Goal: Task Accomplishment & Management: Manage account settings

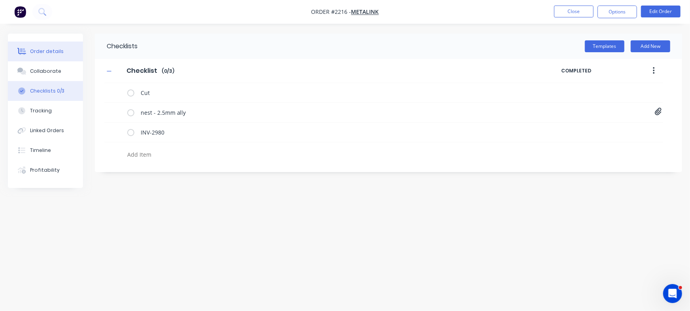
type textarea "x"
click at [51, 50] on div "Order details" at bounding box center [47, 51] width 34 height 7
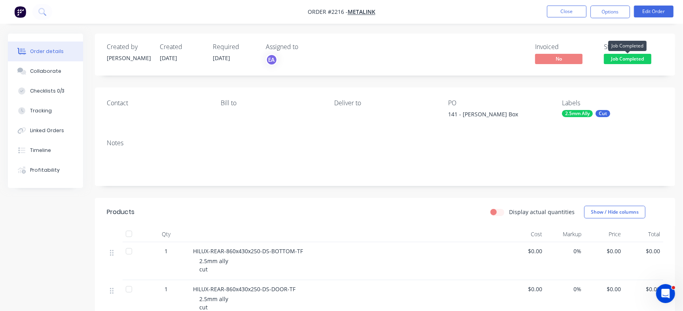
click at [641, 62] on span "Job Completed" at bounding box center [626, 59] width 47 height 10
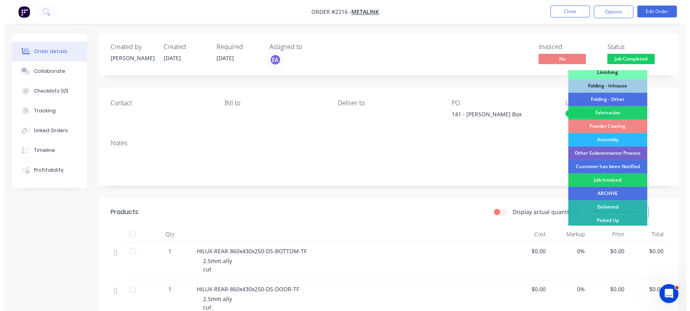
scroll to position [238, 0]
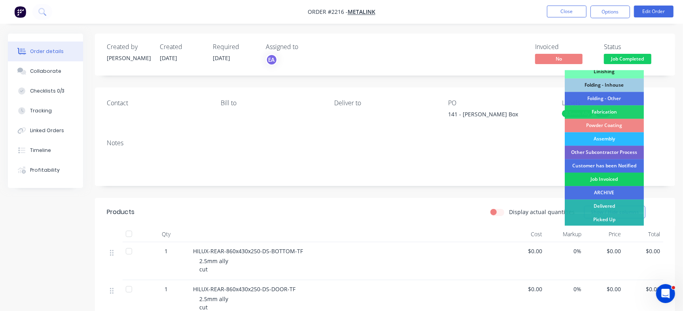
click at [593, 179] on div "Job Invoiced" at bounding box center [603, 178] width 79 height 13
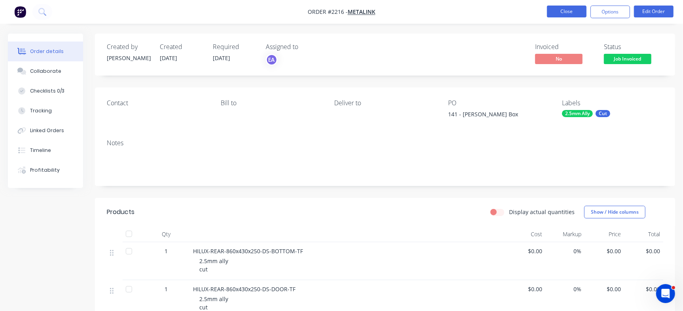
click at [571, 14] on button "Close" at bounding box center [567, 12] width 40 height 12
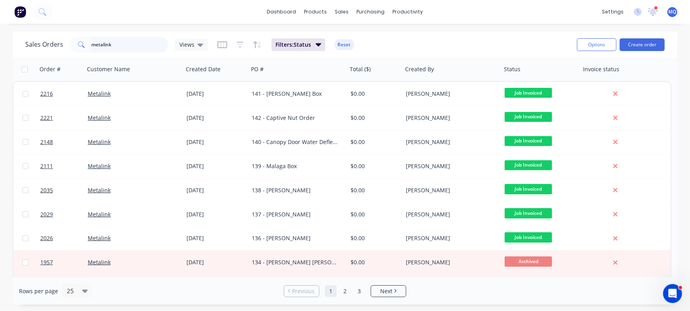
click at [124, 40] on input "metalink" at bounding box center [130, 45] width 77 height 16
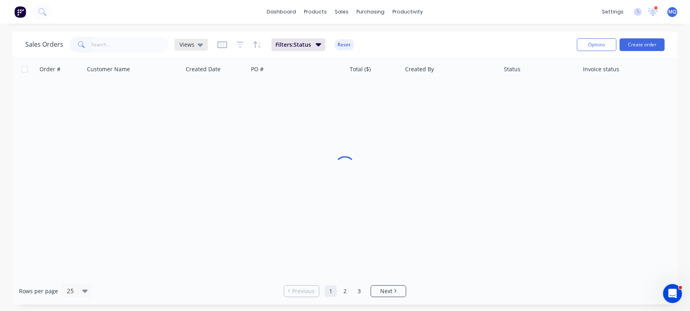
click at [189, 44] on span "Views" at bounding box center [186, 44] width 15 height 8
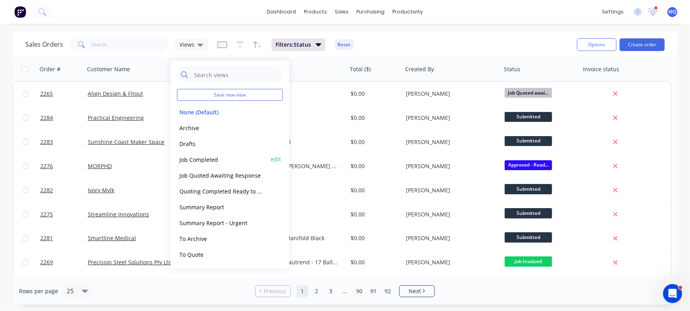
click at [218, 155] on button "Job Completed" at bounding box center [222, 159] width 90 height 9
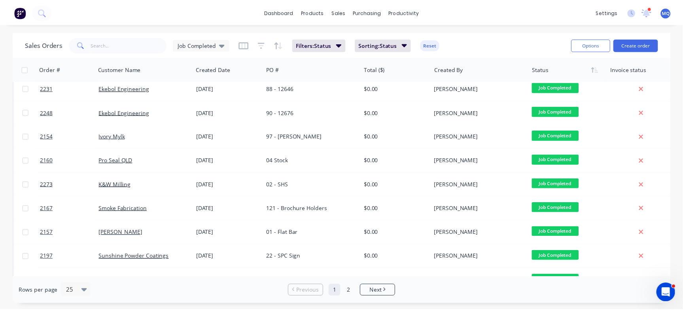
scroll to position [103, 0]
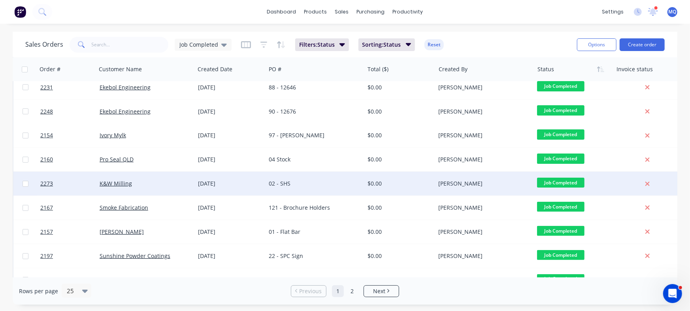
click at [317, 180] on div "02 - SHS" at bounding box center [313, 183] width 88 height 8
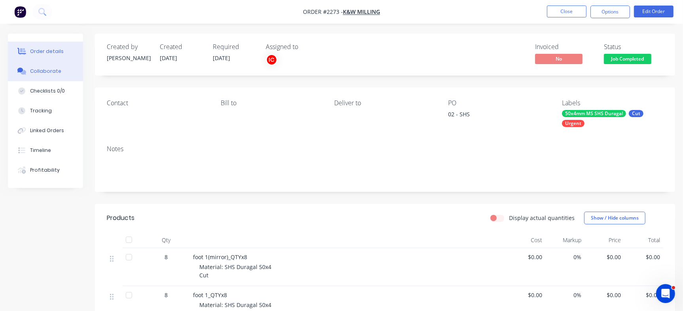
click at [66, 74] on button "Collaborate" at bounding box center [45, 71] width 75 height 20
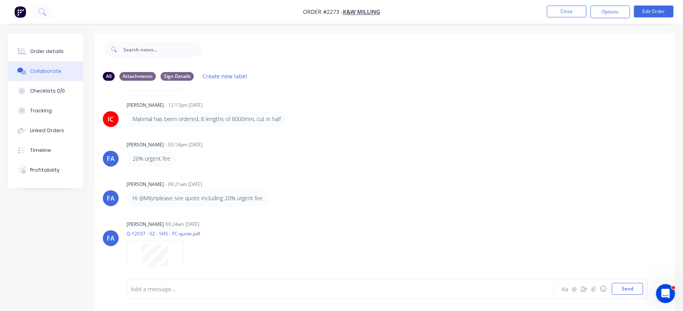
scroll to position [140, 0]
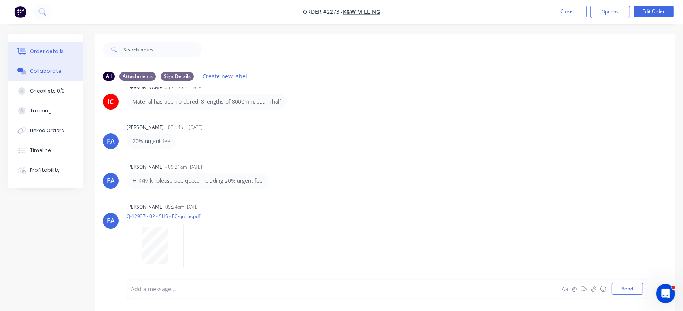
click at [41, 48] on div "Order details" at bounding box center [47, 51] width 34 height 7
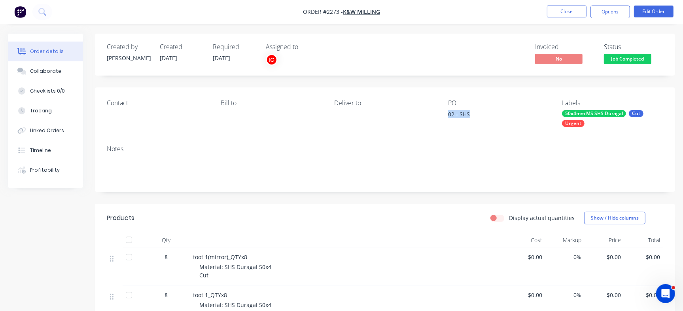
drag, startPoint x: 448, startPoint y: 111, endPoint x: 483, endPoint y: 110, distance: 34.4
click at [483, 110] on div "02 - SHS" at bounding box center [497, 115] width 99 height 11
copy div "02 - SHS"
click at [59, 91] on div "Checklists 0/0" at bounding box center [47, 90] width 35 height 7
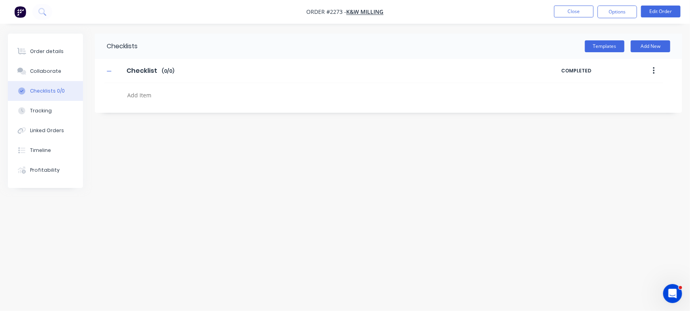
click at [170, 94] on textarea at bounding box center [304, 94] width 360 height 11
paste textarea "INV-2981"
type textarea "INV-2981"
click at [59, 48] on div "Order details" at bounding box center [47, 51] width 34 height 7
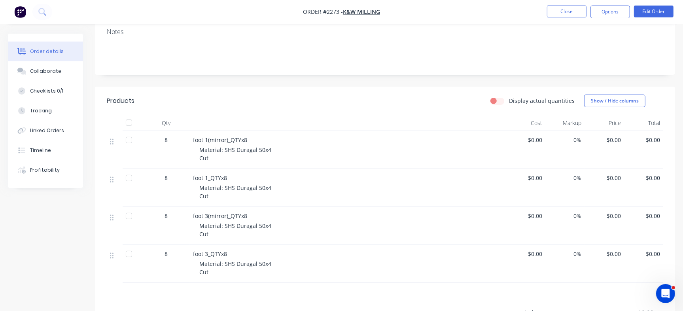
scroll to position [123, 0]
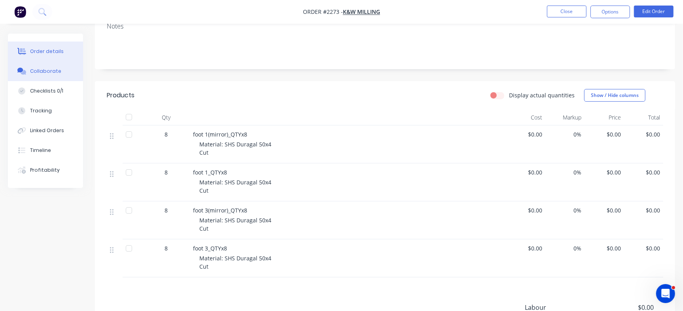
click at [42, 73] on div "Collaborate" at bounding box center [45, 71] width 31 height 7
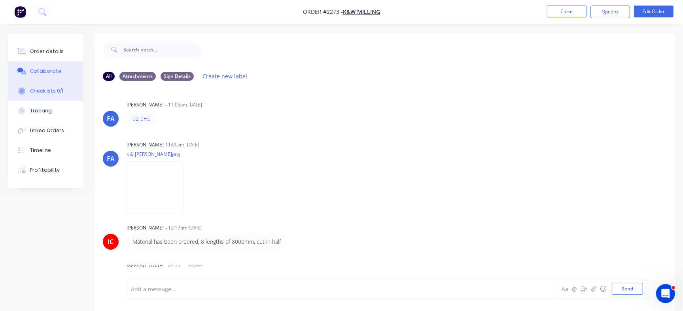
click at [65, 90] on button "Checklists 0/1" at bounding box center [45, 91] width 75 height 20
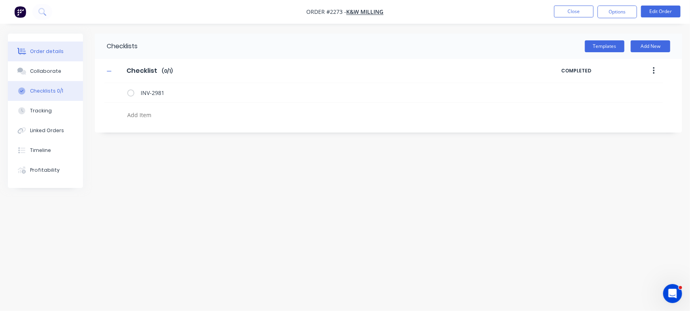
click at [52, 51] on div "Order details" at bounding box center [47, 51] width 34 height 7
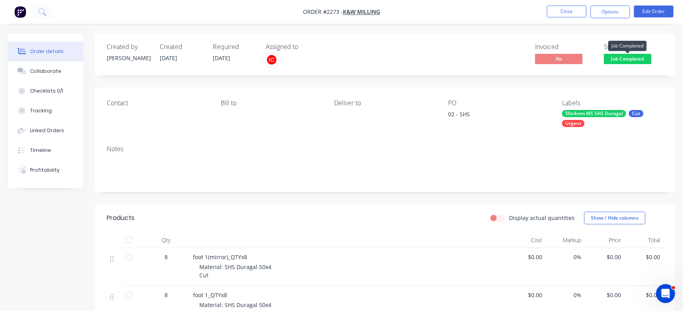
click at [634, 55] on span "Job Completed" at bounding box center [626, 59] width 47 height 10
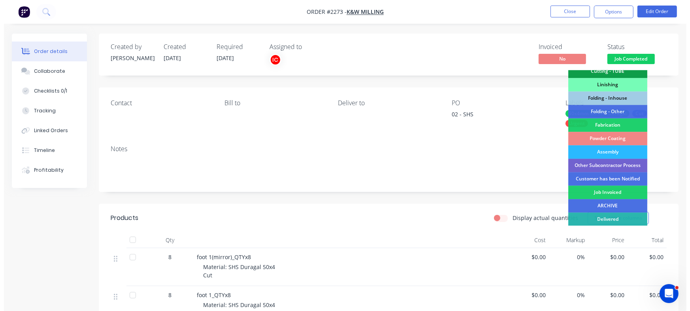
scroll to position [232, 0]
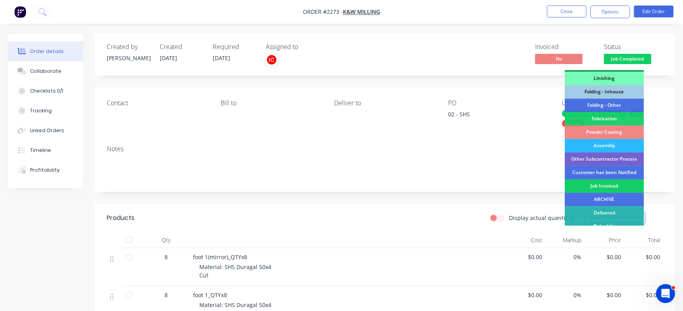
click at [622, 190] on div "Job Invoiced" at bounding box center [603, 185] width 79 height 13
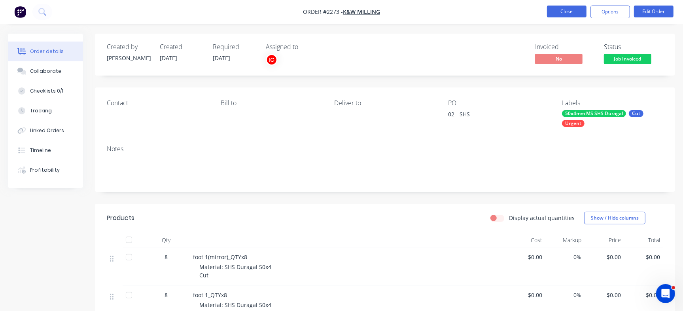
click at [573, 10] on button "Close" at bounding box center [567, 12] width 40 height 12
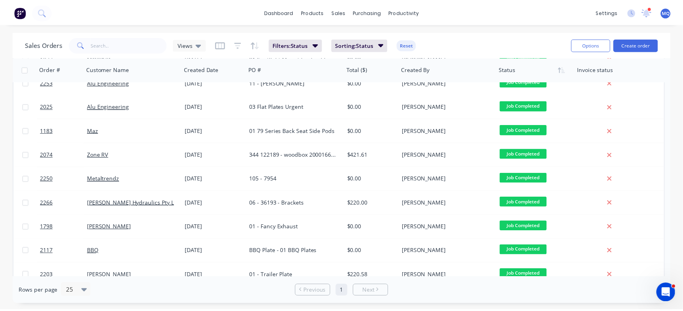
scroll to position [405, 0]
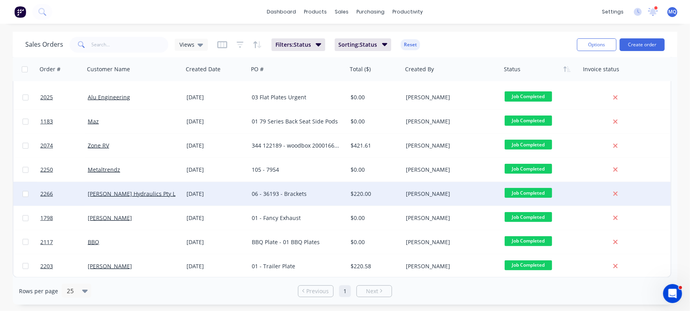
click at [363, 193] on div "$220.00" at bounding box center [374, 194] width 47 height 8
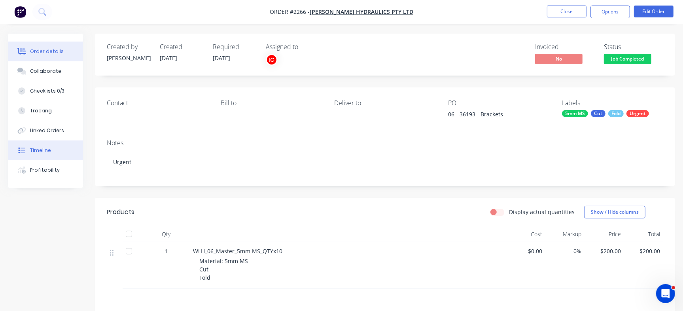
click at [55, 153] on button "Timeline" at bounding box center [45, 150] width 75 height 20
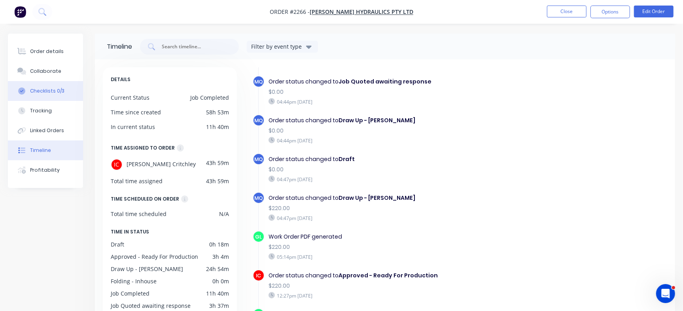
click at [54, 90] on div "Checklists 0/3" at bounding box center [47, 90] width 34 height 7
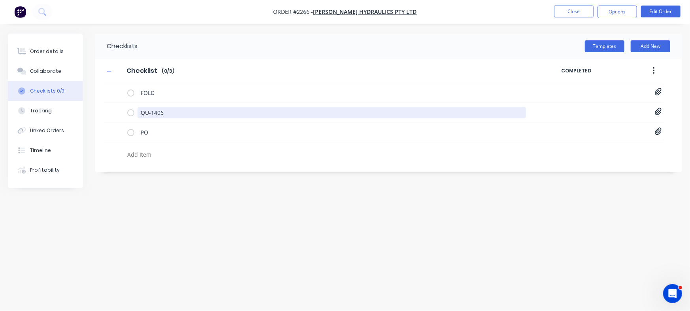
drag, startPoint x: 184, startPoint y: 115, endPoint x: 84, endPoint y: 100, distance: 100.8
click at [84, 100] on div "Order details Collaborate Checklists 0/3 Tracking Linked Orders Timeline Profit…" at bounding box center [345, 140] width 690 height 213
click at [177, 149] on textarea at bounding box center [304, 154] width 360 height 11
paste textarea "INV-2982"
type textarea "INV-2982"
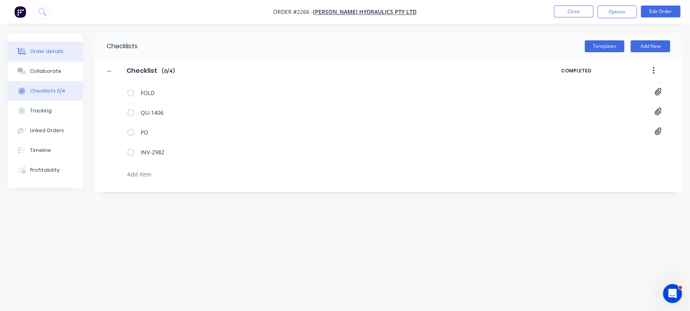
drag, startPoint x: 58, startPoint y: 48, endPoint x: 75, endPoint y: 49, distance: 17.0
click at [58, 49] on div "Order details" at bounding box center [47, 51] width 34 height 7
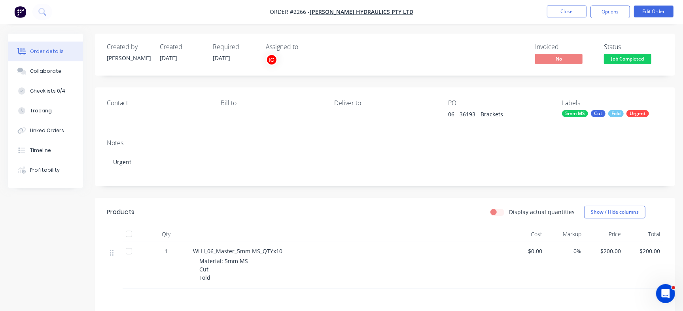
click at [615, 59] on span "Job Completed" at bounding box center [626, 59] width 47 height 10
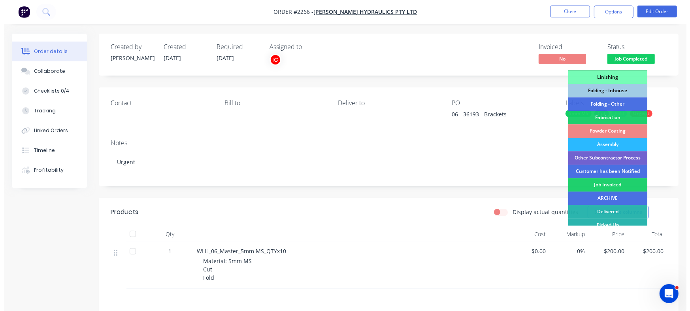
scroll to position [238, 0]
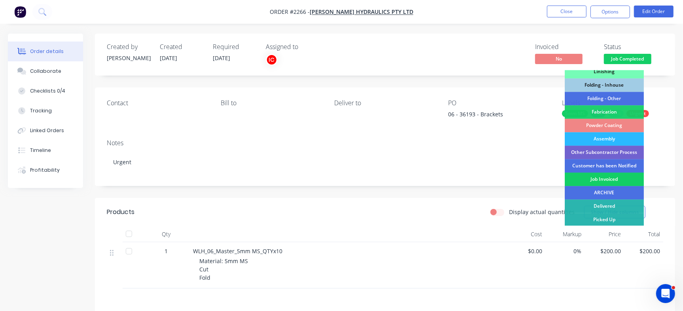
click at [614, 182] on div "Job Invoiced" at bounding box center [603, 178] width 79 height 13
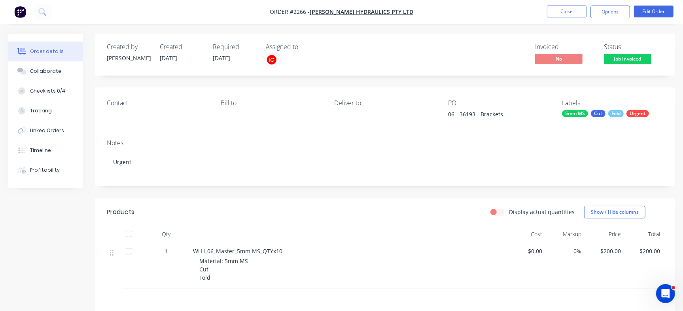
click at [470, 110] on div "06 - 36193 - Brackets" at bounding box center [497, 115] width 99 height 11
copy div "36193"
click at [64, 85] on button "Checklists 0/4" at bounding box center [45, 91] width 75 height 20
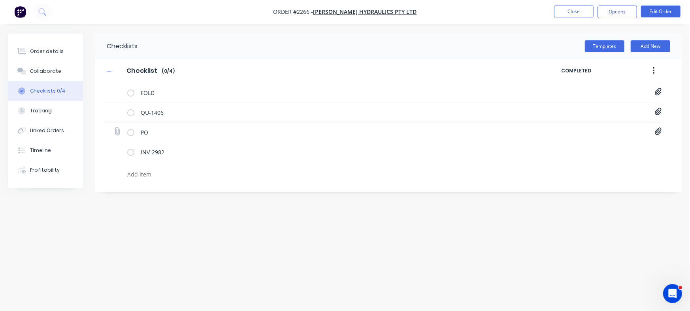
click at [656, 131] on icon at bounding box center [658, 132] width 7 height 8
click at [603, 148] on link "PO36193 Metalmorphic.pdf" at bounding box center [595, 149] width 92 height 8
click at [55, 53] on div "Order details" at bounding box center [47, 51] width 34 height 7
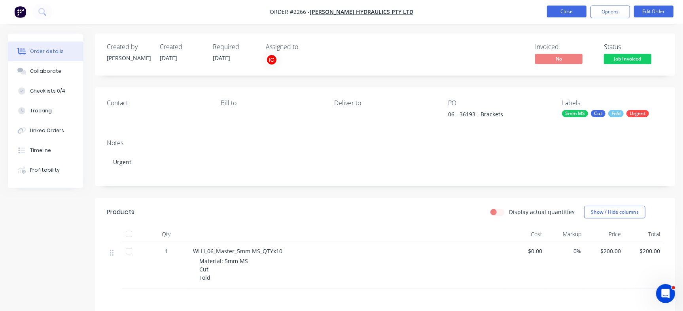
click at [565, 10] on button "Close" at bounding box center [567, 12] width 40 height 12
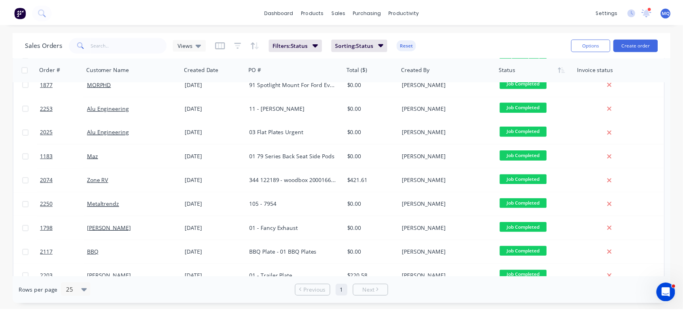
scroll to position [381, 0]
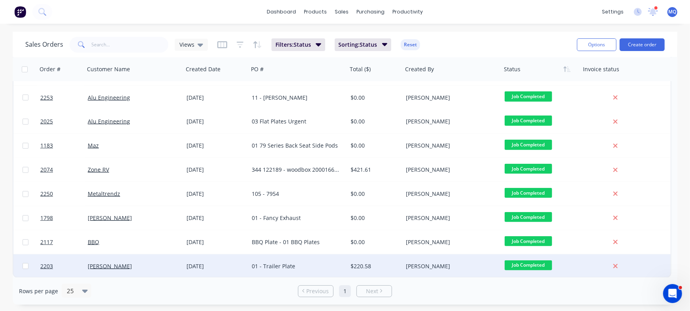
click at [377, 270] on div "$220.58" at bounding box center [374, 266] width 47 height 8
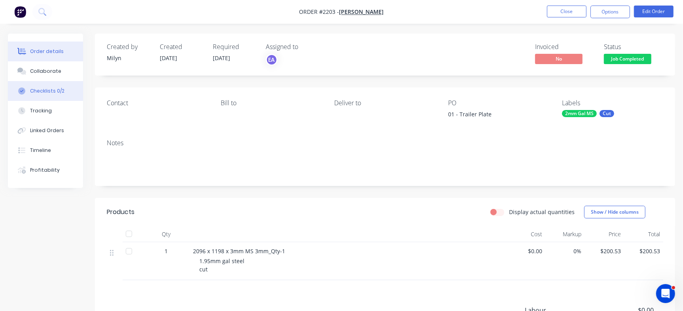
click at [60, 91] on div "Checklists 0/2" at bounding box center [47, 90] width 34 height 7
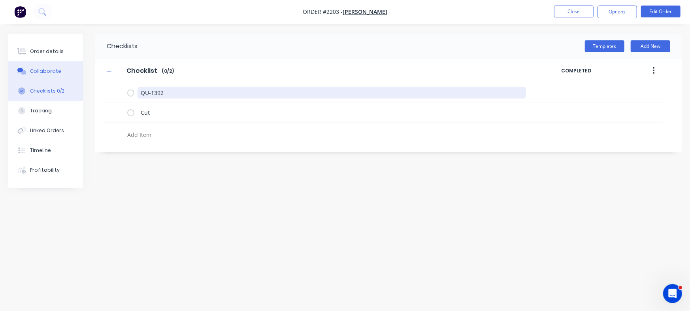
drag, startPoint x: 201, startPoint y: 96, endPoint x: 8, endPoint y: 78, distance: 193.7
click at [8, 78] on div "Order details Collaborate Checklists 0/2 Tracking Linked Orders Timeline Profit…" at bounding box center [345, 140] width 690 height 213
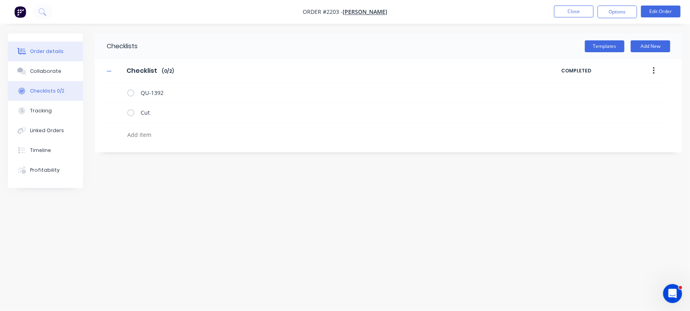
click at [59, 42] on button "Order details" at bounding box center [45, 51] width 75 height 20
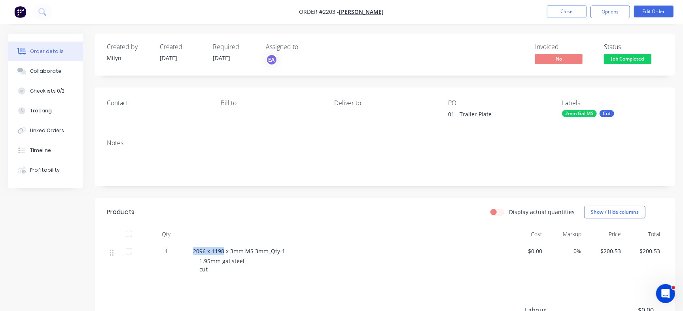
drag, startPoint x: 224, startPoint y: 249, endPoint x: 190, endPoint y: 245, distance: 34.6
click at [190, 245] on div "2096 x 1198 x 3mm MS 3mm_Qty-1 1.95mm gal steel cut" at bounding box center [348, 261] width 316 height 38
copy span "2096 x 1198"
click at [63, 75] on button "Collaborate" at bounding box center [45, 71] width 75 height 20
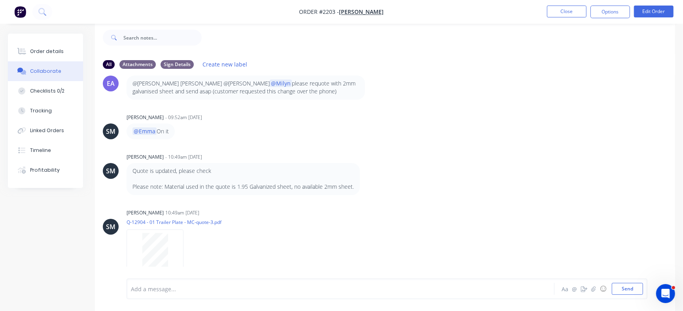
scroll to position [608, 0]
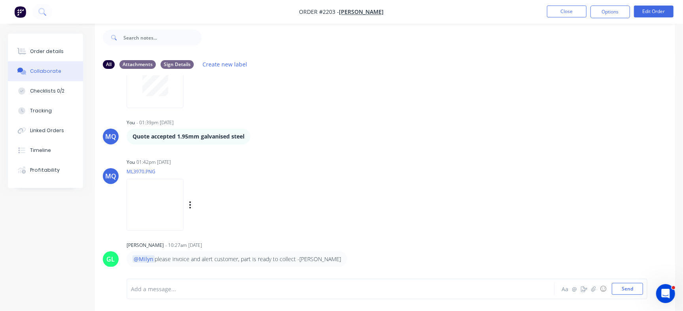
click at [183, 209] on img at bounding box center [154, 205] width 57 height 52
click at [45, 48] on div "Order details" at bounding box center [47, 51] width 34 height 7
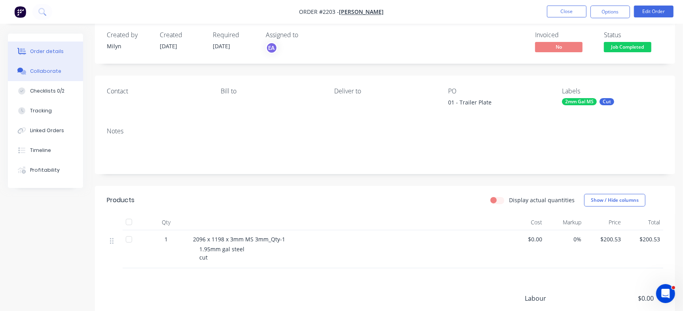
click at [44, 66] on button "Collaborate" at bounding box center [45, 71] width 75 height 20
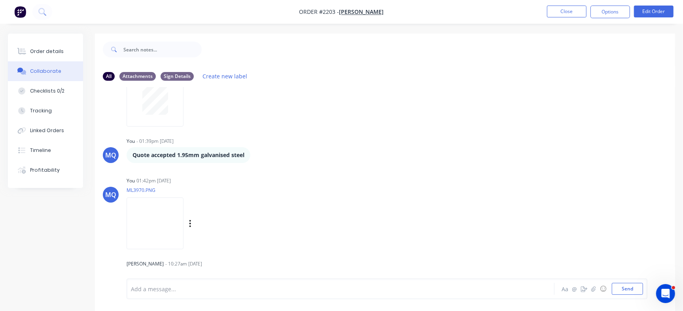
scroll to position [608, 0]
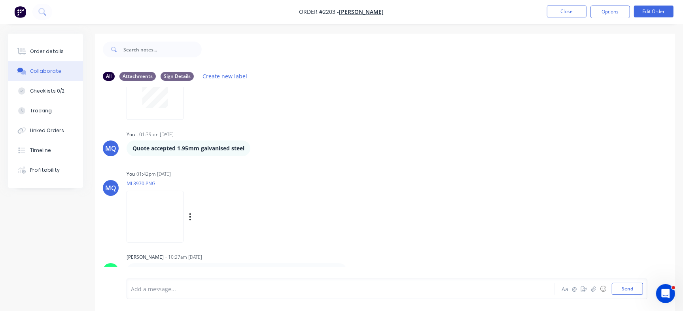
click at [183, 228] on img at bounding box center [154, 216] width 57 height 52
click at [67, 54] on button "Order details" at bounding box center [45, 51] width 75 height 20
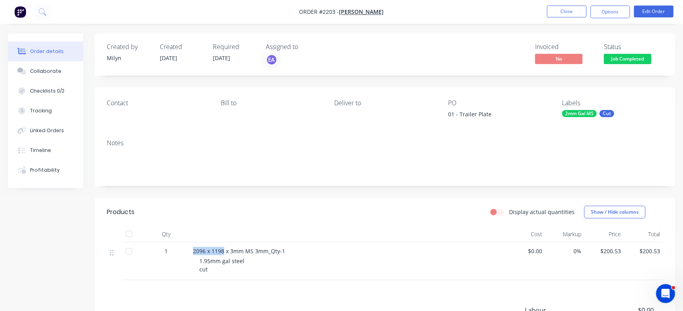
drag, startPoint x: 224, startPoint y: 250, endPoint x: 189, endPoint y: 246, distance: 34.6
click at [189, 246] on div "1 2096 x 1198 x 3mm MS 3mm_Qty-1 1.95mm gal steel cut $0.00 0% $200.53 $200.53" at bounding box center [385, 261] width 556 height 38
copy div "2096 x 1198"
click at [51, 92] on div "Checklists 0/2" at bounding box center [47, 90] width 34 height 7
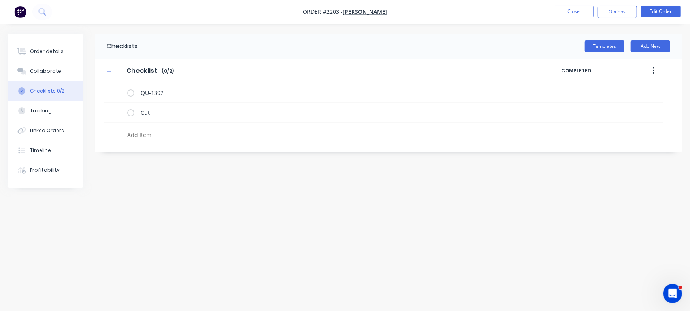
click at [139, 138] on textarea at bounding box center [304, 134] width 360 height 11
paste textarea "INV-2983"
type textarea "INV-2983"
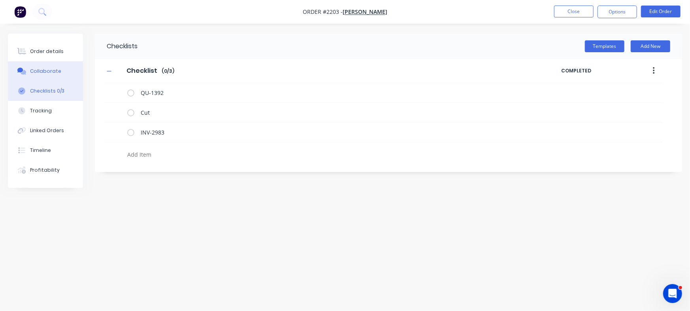
click at [52, 68] on div "Collaborate" at bounding box center [45, 71] width 31 height 7
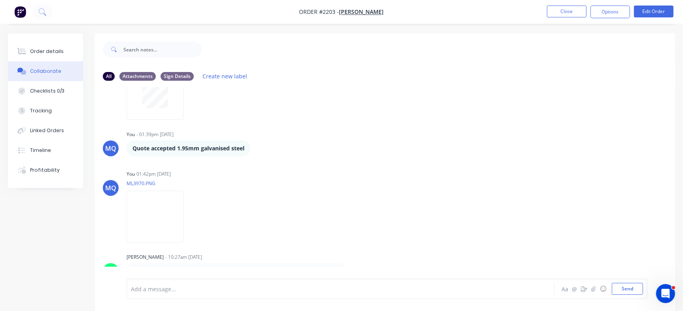
scroll to position [12, 0]
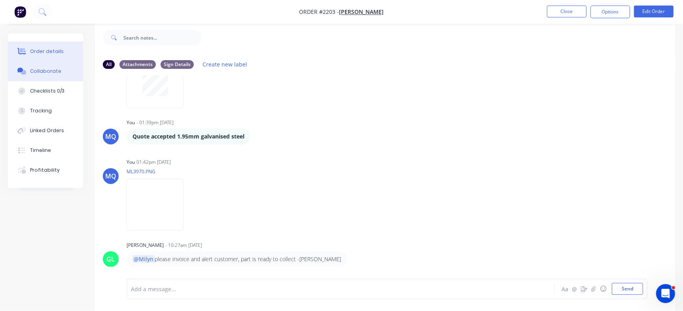
click at [72, 57] on button "Order details" at bounding box center [45, 51] width 75 height 20
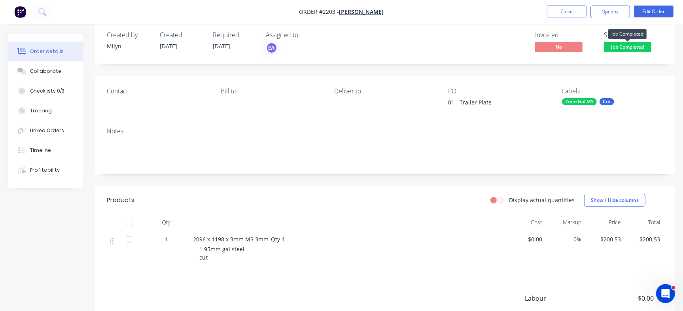
click at [613, 45] on span "Job Completed" at bounding box center [626, 47] width 47 height 10
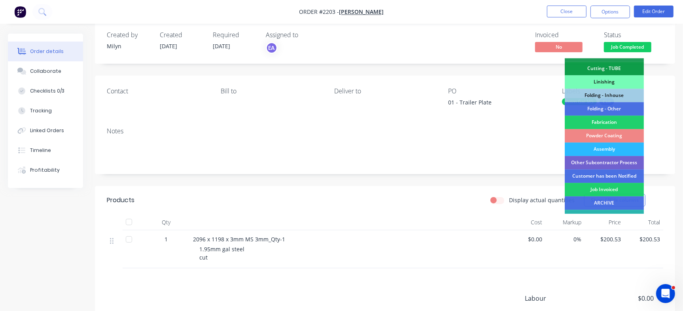
scroll to position [238, 0]
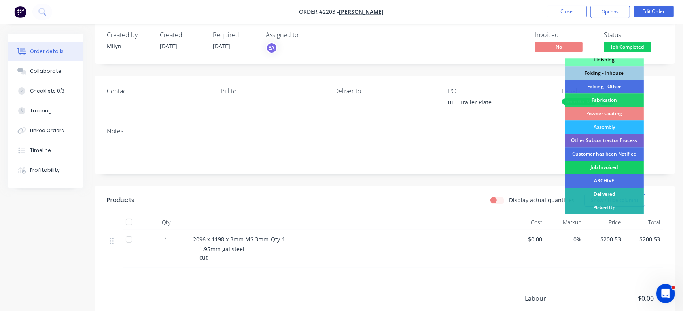
click at [603, 168] on div "Job Invoiced" at bounding box center [603, 166] width 79 height 13
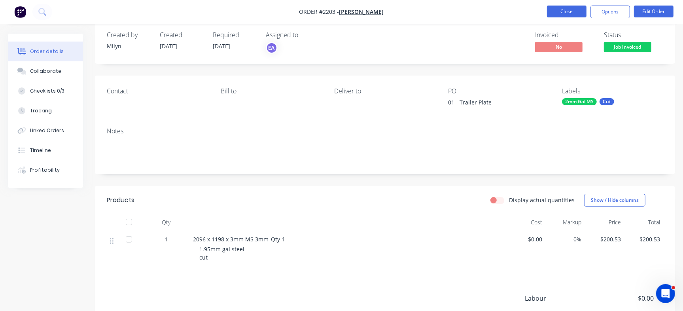
click at [556, 8] on button "Close" at bounding box center [567, 12] width 40 height 12
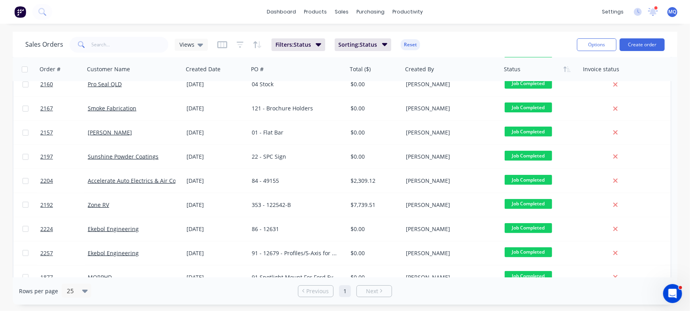
scroll to position [179, 0]
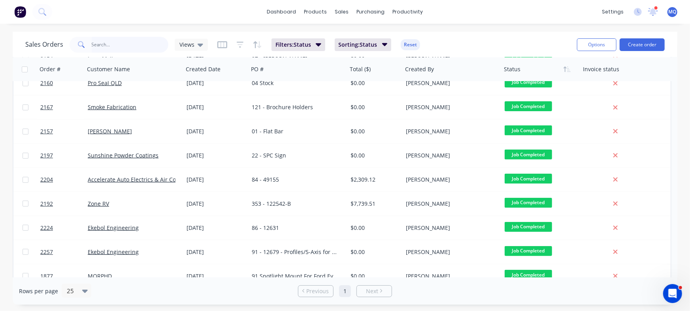
click at [134, 43] on input "text" at bounding box center [130, 45] width 77 height 16
type input "Zone"
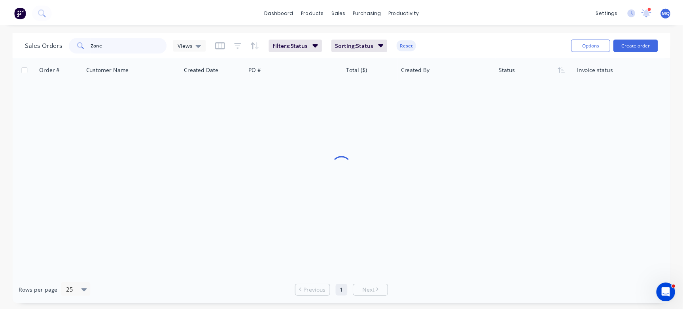
scroll to position [0, 0]
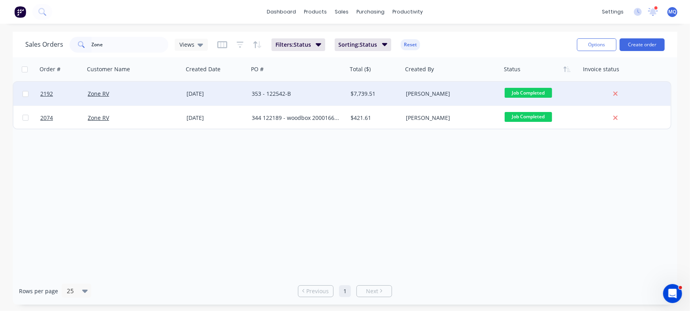
click at [298, 97] on div "353 - 122542-B" at bounding box center [296, 94] width 88 height 8
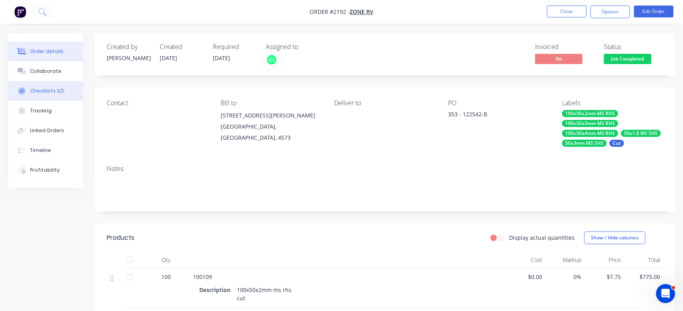
click at [38, 89] on div "Checklists 0/2" at bounding box center [47, 90] width 34 height 7
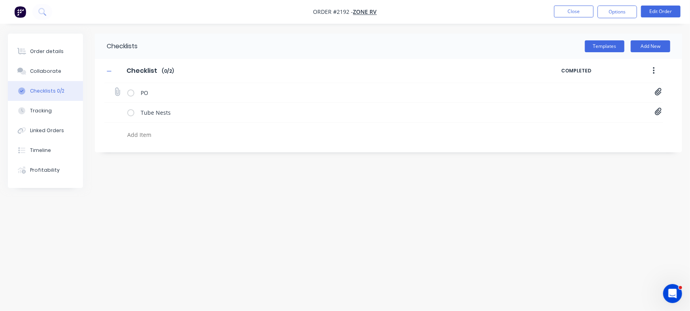
click at [653, 89] on div "PO PO-122542.pdf" at bounding box center [383, 93] width 559 height 20
click at [655, 93] on icon at bounding box center [658, 92] width 7 height 8
click at [575, 111] on link "PO-122542.pdf" at bounding box center [595, 109] width 92 height 8
click at [62, 68] on button "Collaborate" at bounding box center [45, 71] width 75 height 20
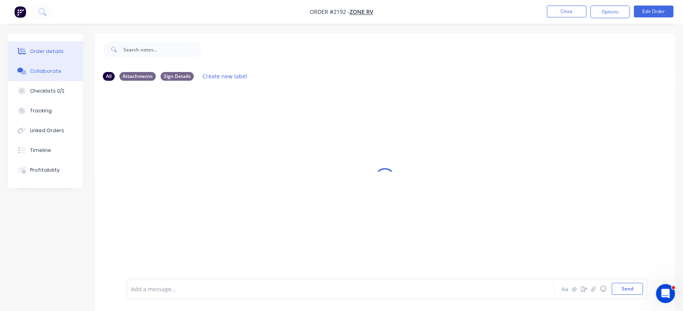
click at [62, 48] on button "Order details" at bounding box center [45, 51] width 75 height 20
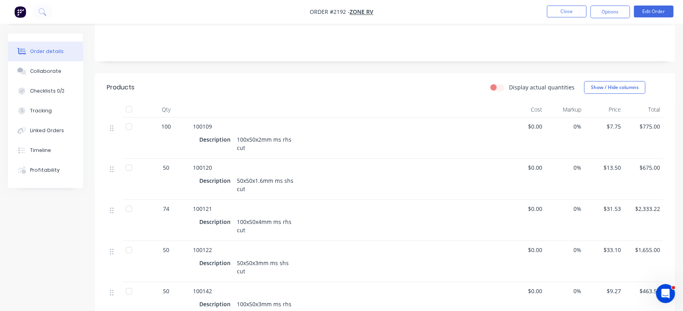
scroll to position [149, 0]
click at [199, 125] on span "100109" at bounding box center [202, 127] width 19 height 8
copy span "100109"
click at [198, 168] on span "100120" at bounding box center [202, 168] width 19 height 8
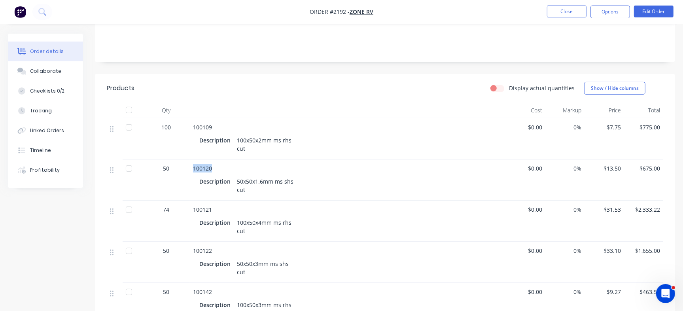
click at [198, 168] on span "100120" at bounding box center [202, 168] width 19 height 8
copy span "100120"
click at [208, 209] on span "100121" at bounding box center [202, 210] width 19 height 8
copy span "100121"
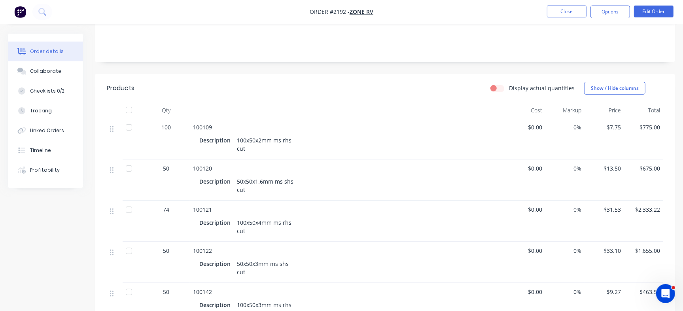
click at [204, 247] on span "100122" at bounding box center [202, 251] width 19 height 8
copy span "100122"
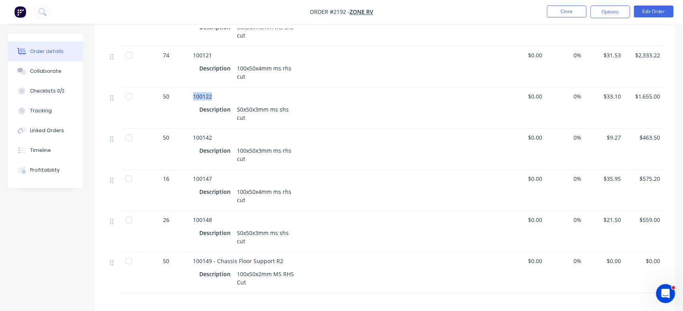
scroll to position [305, 0]
click at [204, 135] on span "100142" at bounding box center [202, 136] width 19 height 8
copy span "100142"
click at [207, 177] on span "100147" at bounding box center [202, 177] width 19 height 8
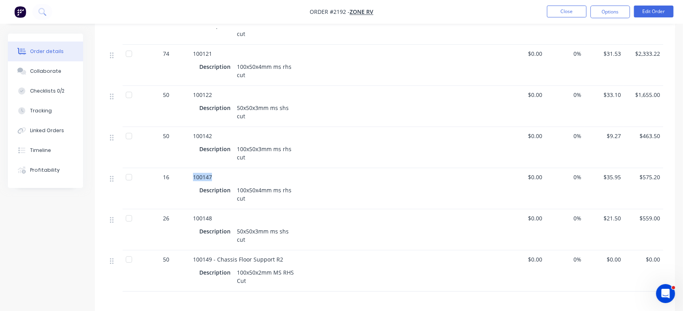
click at [207, 177] on span "100147" at bounding box center [202, 177] width 19 height 8
copy span "100147"
click at [196, 220] on span "100148" at bounding box center [202, 218] width 19 height 8
click at [202, 257] on span "100149 - Chassis Floor Support R2" at bounding box center [238, 259] width 90 height 8
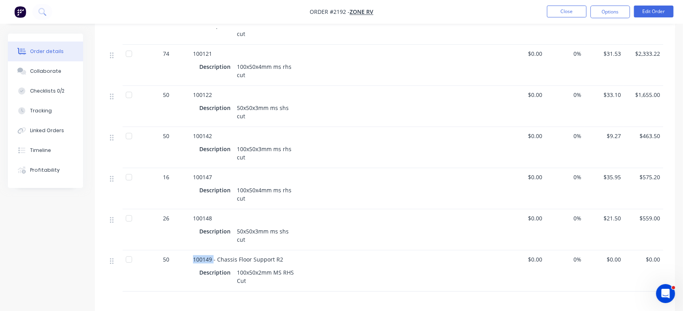
click at [202, 257] on span "100149 - Chassis Floor Support R2" at bounding box center [238, 259] width 90 height 8
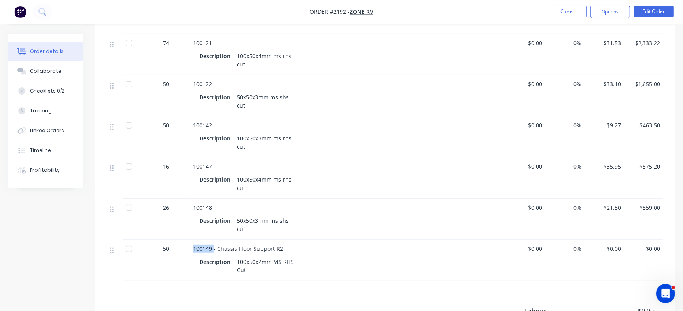
scroll to position [331, 0]
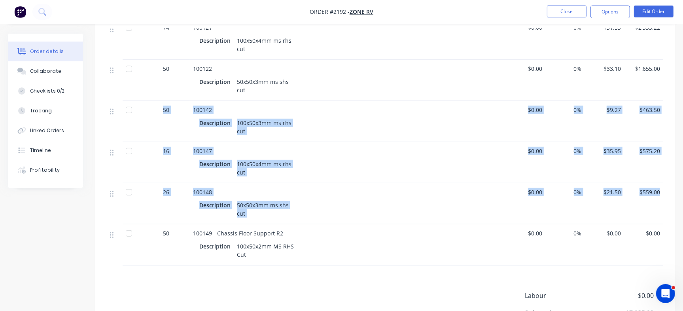
drag, startPoint x: 680, startPoint y: 183, endPoint x: 683, endPoint y: 93, distance: 90.6
click at [683, 93] on html "Order #2192 - Zone RV Close Options Edit Order Order details Collaborate Checkl…" at bounding box center [341, 37] width 683 height 737
click at [669, 118] on div "Qty Cost Markup Price Total 100 100109 Description 100x50x2mm ms rhs cut $0.00 …" at bounding box center [385, 93] width 580 height 345
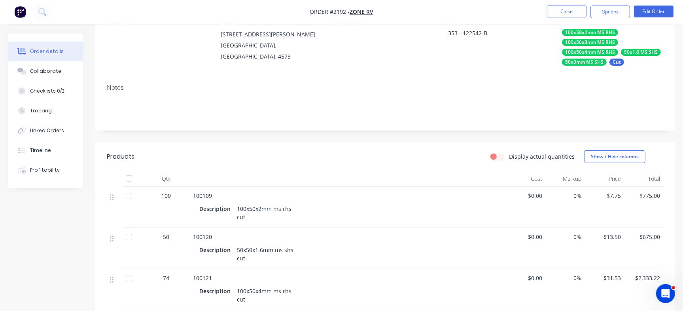
scroll to position [73, 0]
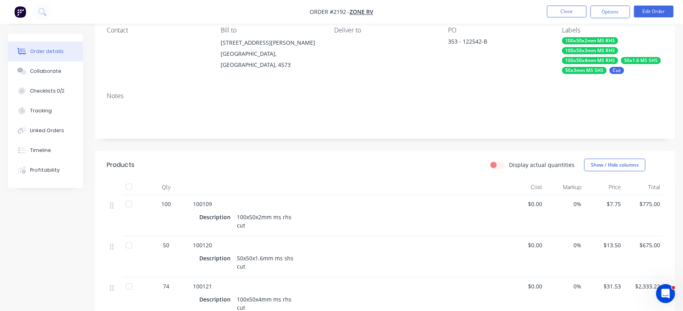
click at [469, 41] on div "353 - 122542-B" at bounding box center [497, 42] width 99 height 11
click at [52, 94] on div "Checklists 0/2" at bounding box center [47, 90] width 34 height 7
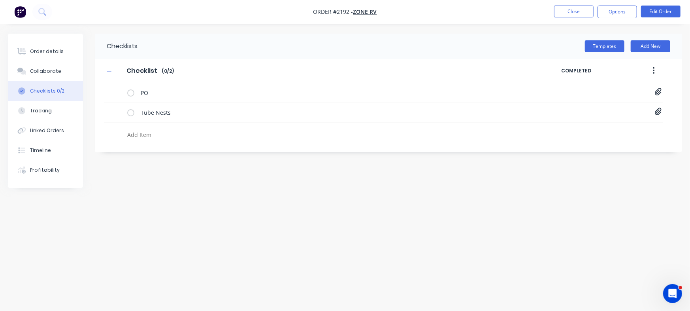
click at [163, 135] on textarea at bounding box center [304, 134] width 360 height 11
paste textarea "INV-2984"
type textarea "INV-2984"
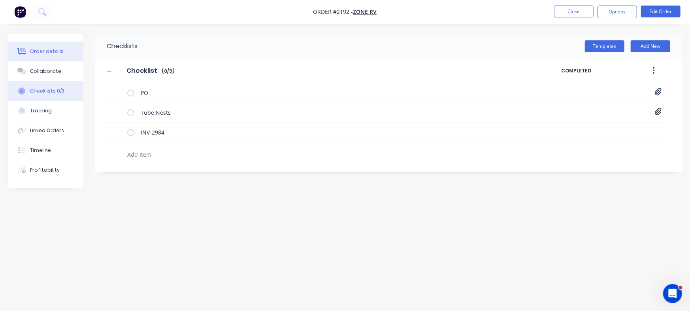
click at [54, 52] on div "Order details" at bounding box center [47, 51] width 34 height 7
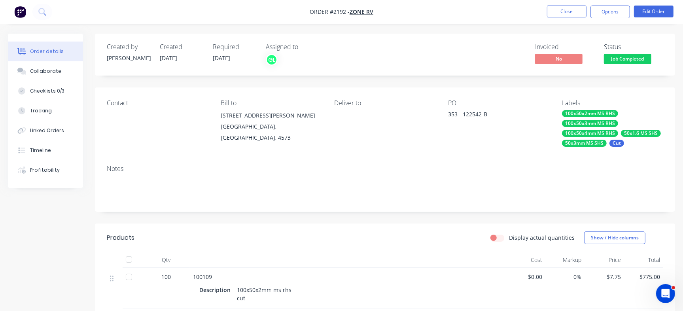
click at [472, 116] on div "353 - 122542-B" at bounding box center [497, 115] width 99 height 11
click at [559, 17] on button "Close" at bounding box center [567, 12] width 40 height 12
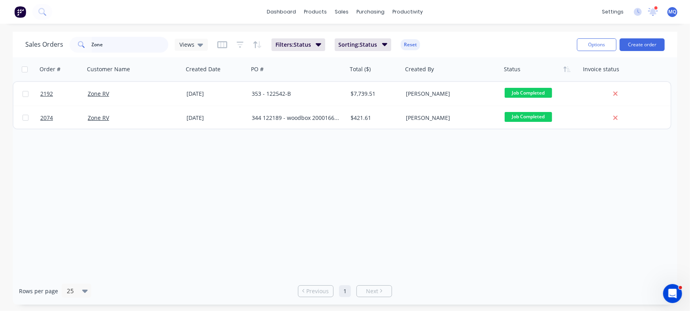
click at [139, 47] on input "Zone" at bounding box center [130, 45] width 77 height 16
paste input "122542"
type input "122542"
click at [193, 45] on span "Views" at bounding box center [186, 44] width 15 height 8
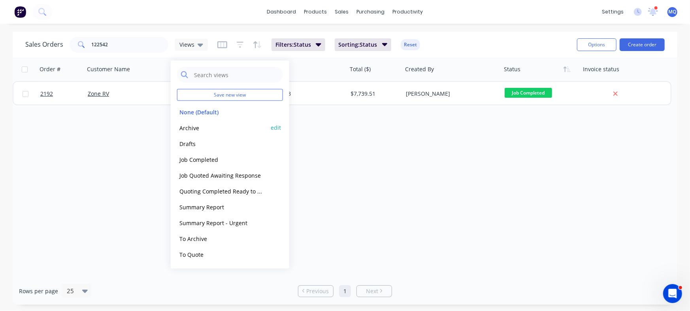
click at [194, 128] on button "Archive" at bounding box center [222, 127] width 90 height 9
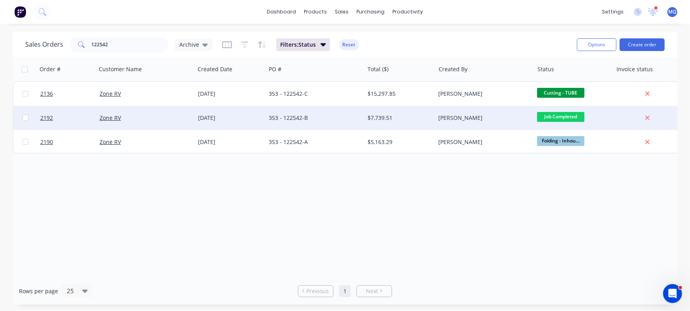
click at [324, 119] on div "353 - 122542-B" at bounding box center [313, 118] width 88 height 8
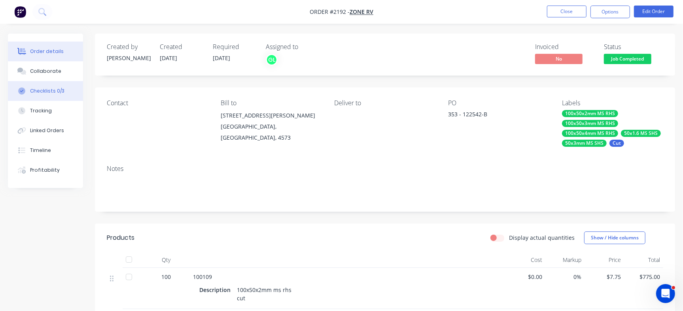
click at [62, 91] on button "Checklists 0/3" at bounding box center [45, 91] width 75 height 20
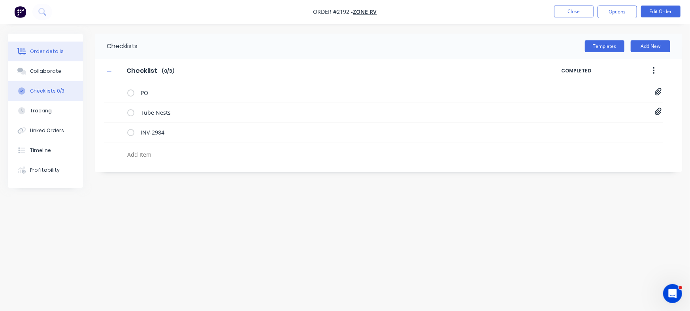
click at [48, 49] on div "Order details" at bounding box center [47, 51] width 34 height 7
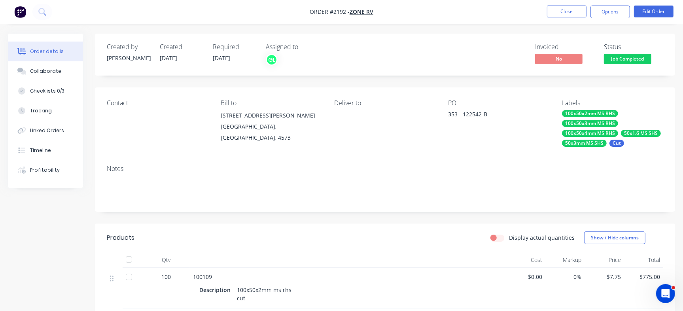
click at [617, 52] on div "Job Completed" at bounding box center [627, 45] width 38 height 15
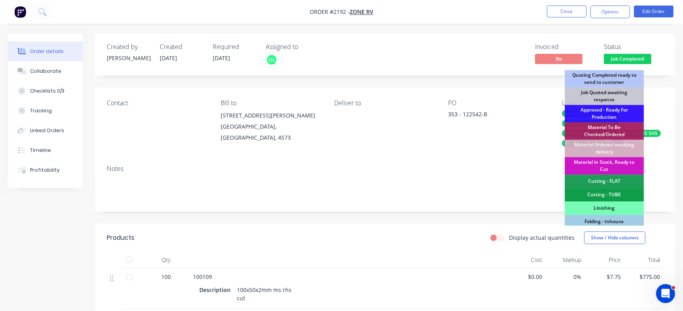
scroll to position [238, 0]
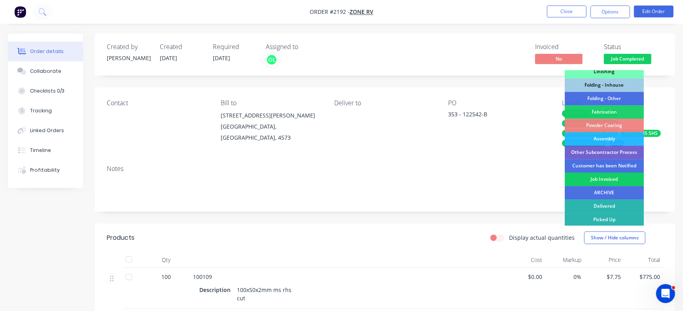
click at [600, 178] on div "Job Invoiced" at bounding box center [603, 178] width 79 height 13
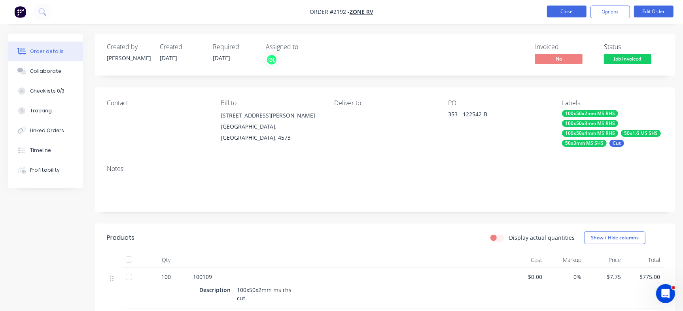
click at [560, 9] on button "Close" at bounding box center [567, 12] width 40 height 12
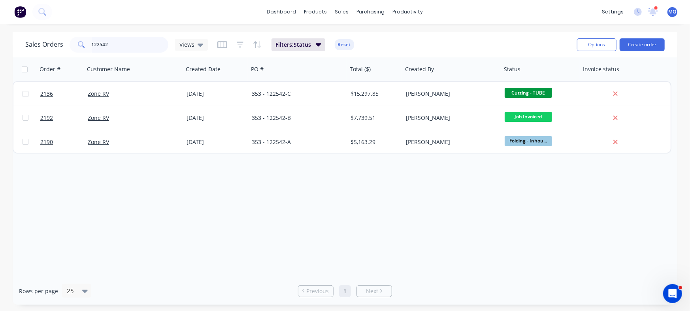
click at [139, 47] on input "122542" at bounding box center [130, 45] width 77 height 16
type input "122513"
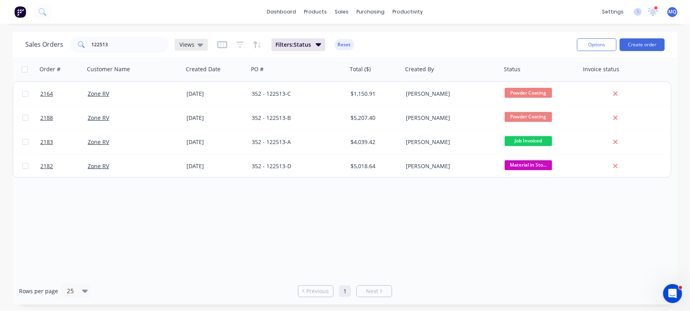
click at [187, 43] on span "Views" at bounding box center [186, 44] width 15 height 8
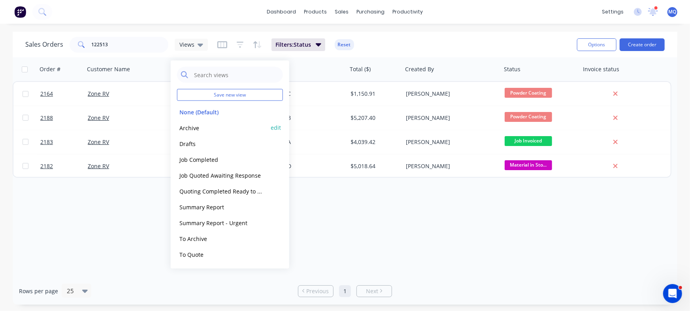
click at [198, 128] on button "Archive" at bounding box center [222, 127] width 90 height 9
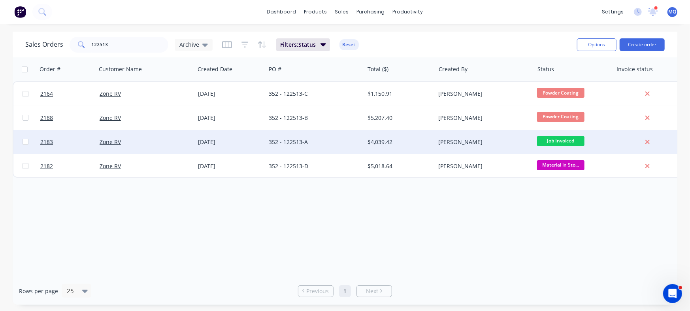
click at [258, 138] on div "27 Aug 2025" at bounding box center [230, 142] width 65 height 8
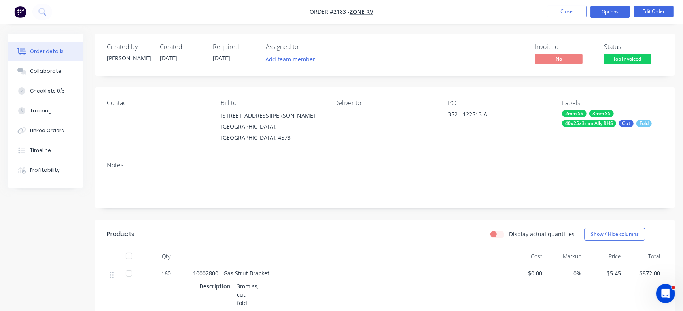
click at [619, 12] on button "Options" at bounding box center [610, 12] width 40 height 13
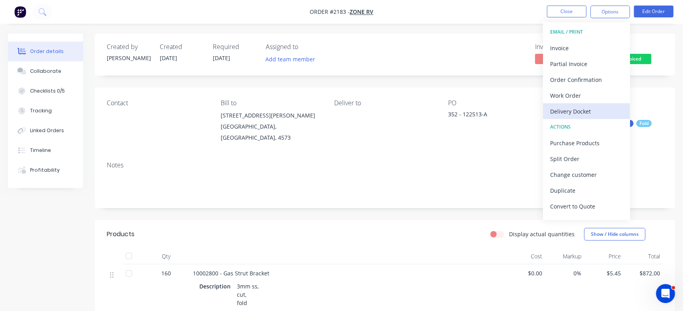
click at [600, 112] on div "Delivery Docket" at bounding box center [586, 111] width 73 height 11
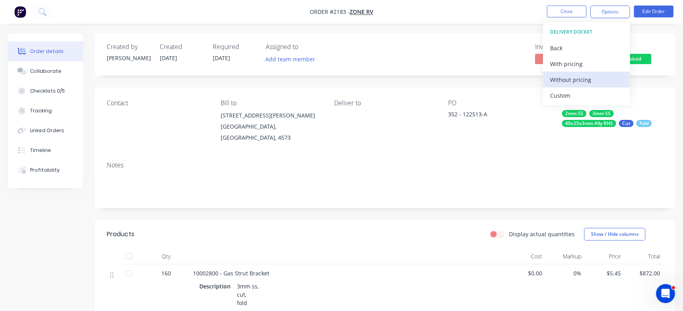
click at [594, 79] on div "Without pricing" at bounding box center [586, 79] width 73 height 11
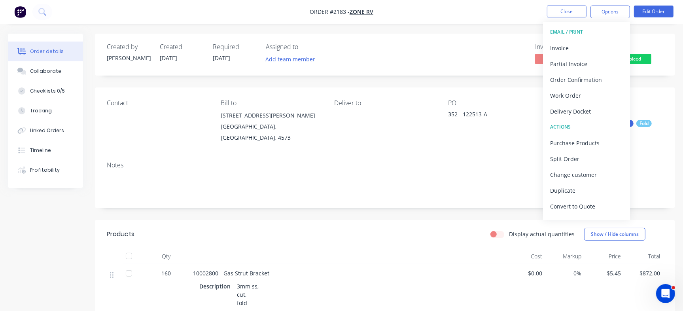
scroll to position [12, 0]
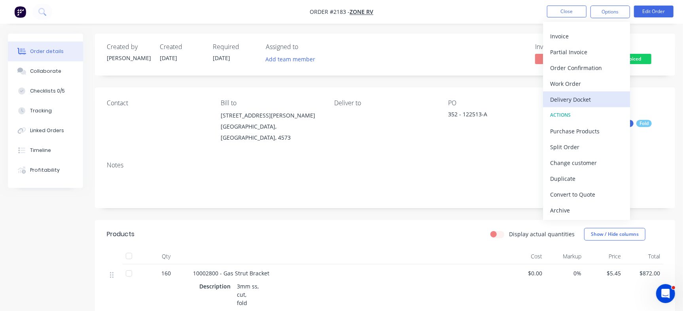
click at [596, 95] on div "Delivery Docket" at bounding box center [586, 99] width 73 height 11
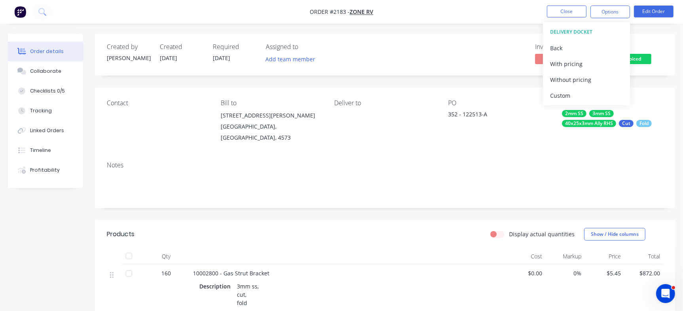
scroll to position [0, 0]
click at [579, 80] on div "Without pricing" at bounding box center [586, 79] width 73 height 11
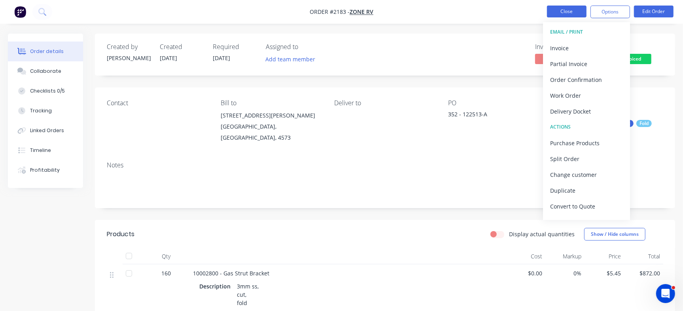
click at [567, 10] on button "Close" at bounding box center [567, 12] width 40 height 12
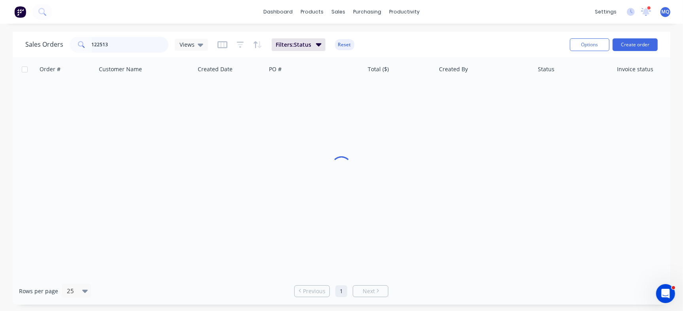
click at [119, 40] on input "122513" at bounding box center [130, 45] width 77 height 16
click at [118, 44] on input "122513" at bounding box center [130, 45] width 77 height 16
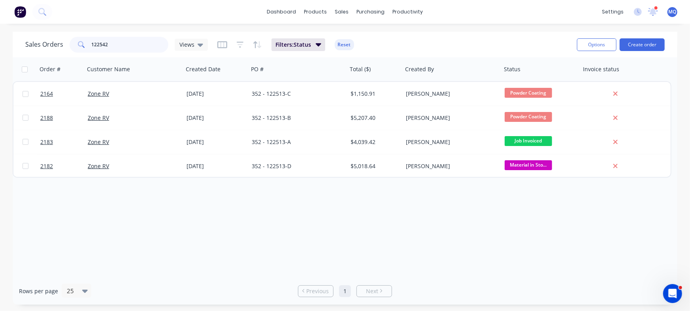
type input "122542"
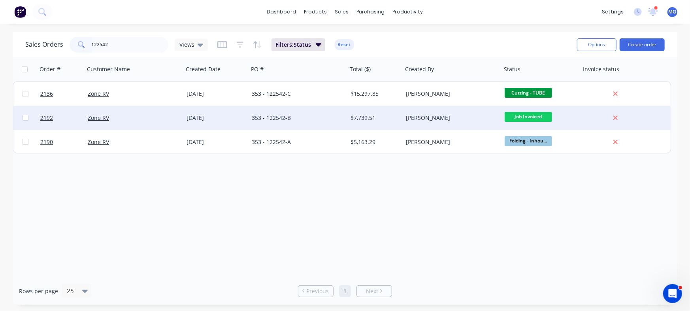
click at [304, 125] on div "353 - 122542-B" at bounding box center [298, 118] width 99 height 24
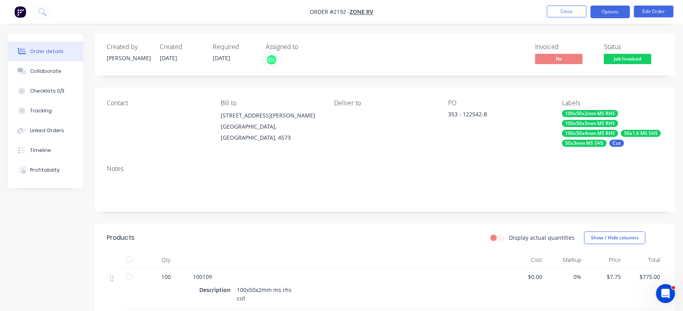
click at [617, 8] on button "Options" at bounding box center [610, 12] width 40 height 13
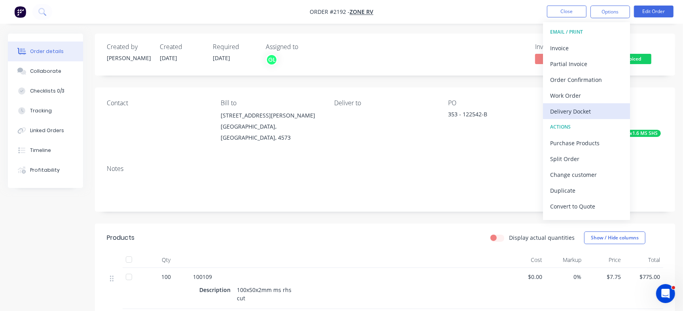
click at [579, 113] on div "Delivery Docket" at bounding box center [586, 111] width 73 height 11
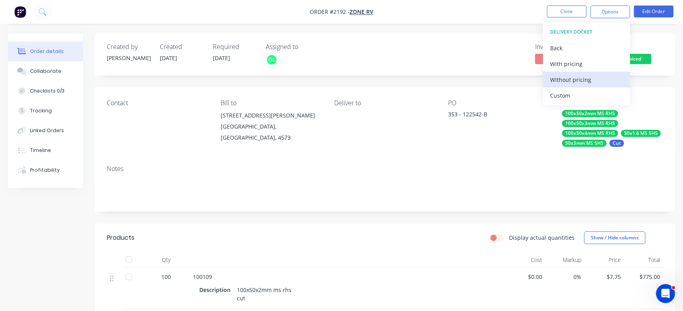
click at [559, 83] on div "Without pricing" at bounding box center [586, 79] width 73 height 11
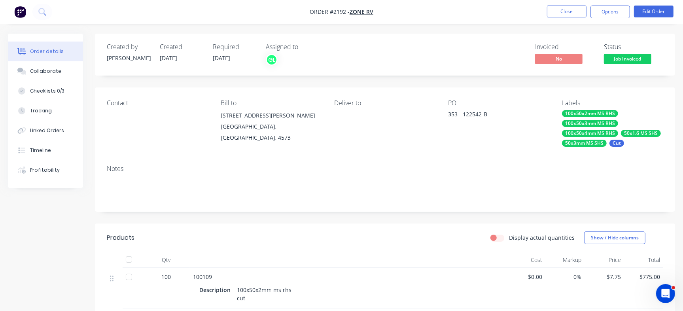
click at [567, 11] on button "Close" at bounding box center [567, 12] width 40 height 12
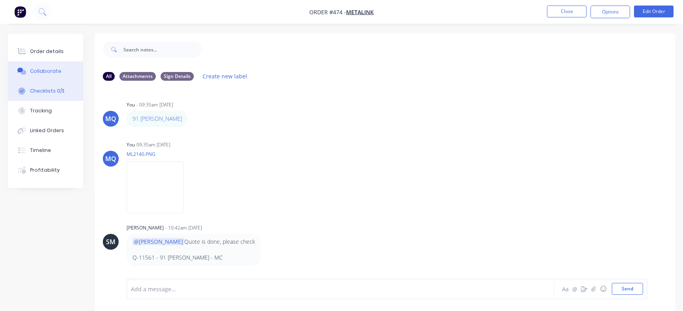
scroll to position [12, 0]
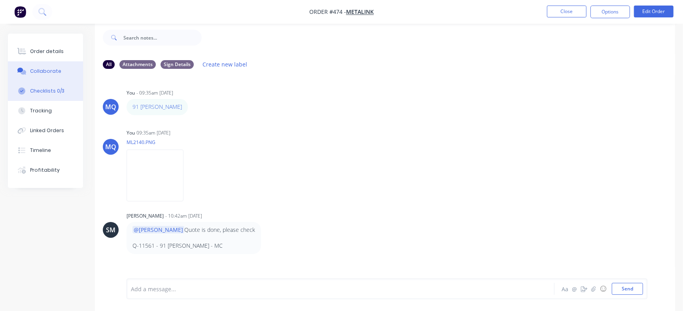
click at [54, 92] on div "Checklists 0/3" at bounding box center [47, 90] width 34 height 7
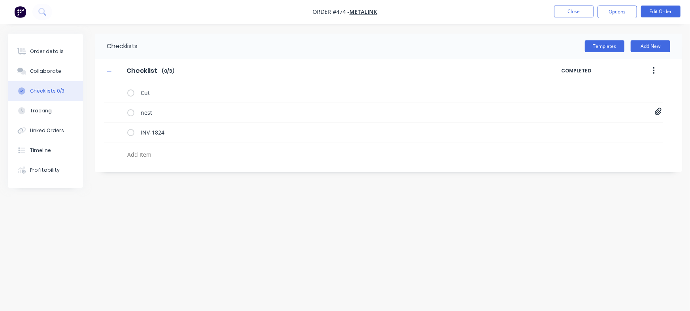
type textarea "x"
click at [166, 157] on textarea at bounding box center [304, 154] width 360 height 11
paste textarea "INV-2981"
type textarea "INV-2981"
type textarea "x"
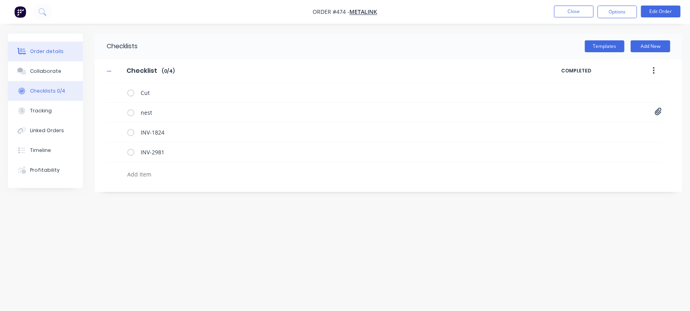
click at [62, 54] on button "Order details" at bounding box center [45, 51] width 75 height 20
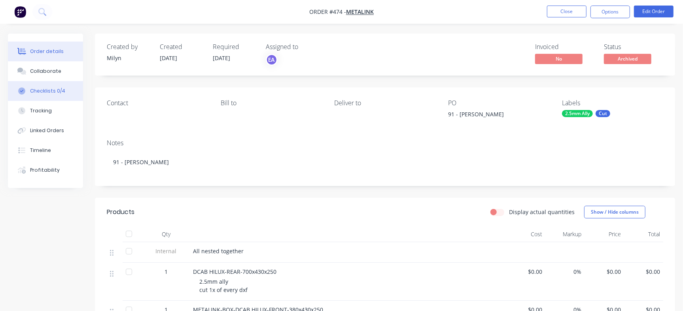
click at [67, 86] on button "Checklists 0/4" at bounding box center [45, 91] width 75 height 20
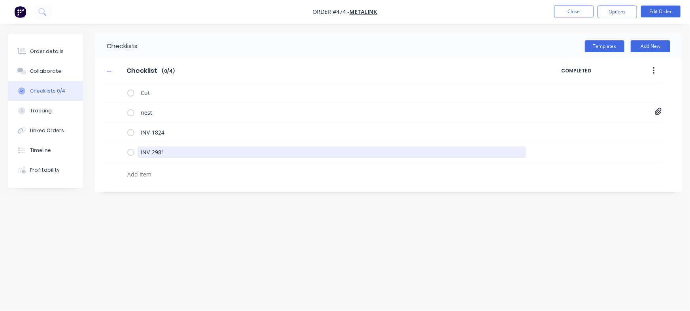
drag, startPoint x: 189, startPoint y: 154, endPoint x: 98, endPoint y: 137, distance: 93.3
click at [98, 137] on div "Checklist Checklist Enter Checklist name ( 0 / 4 ) COMPLETED Cut nest Metalink …" at bounding box center [388, 120] width 587 height 123
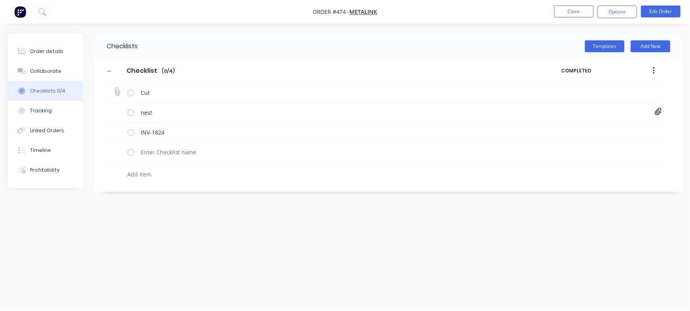
type textarea "x"
